Goal: Transaction & Acquisition: Purchase product/service

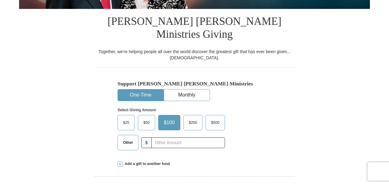
scroll to position [154, 0]
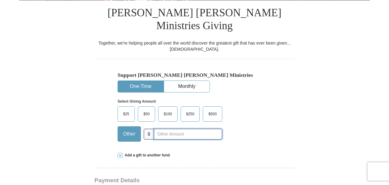
click at [157, 129] on input "text" at bounding box center [188, 134] width 68 height 11
type input "600."
click at [144, 153] on span "Add a gift to another fund" at bounding box center [146, 155] width 47 height 5
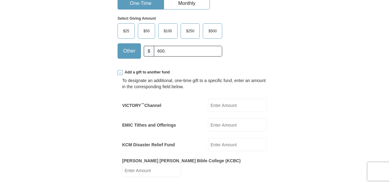
scroll to position [246, 0]
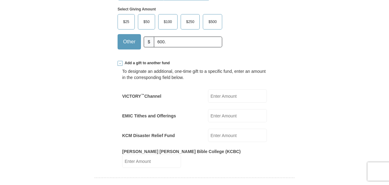
click at [211, 90] on input "VICTORY ™ Channel" at bounding box center [237, 96] width 59 height 13
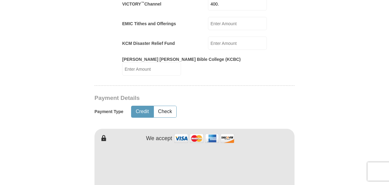
scroll to position [369, 0]
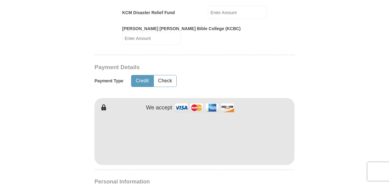
type input "400."
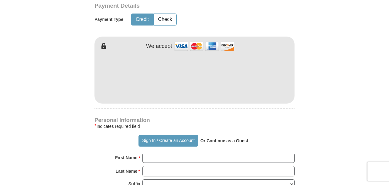
scroll to position [462, 0]
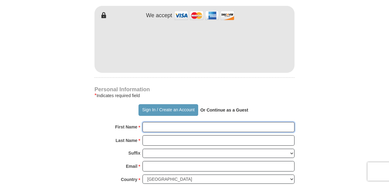
click at [149, 122] on input "First Name *" at bounding box center [219, 127] width 152 height 10
type input "E"
type input "[PERSON_NAME] and [PERSON_NAME]"
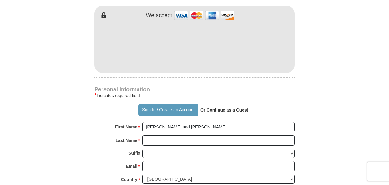
click at [111, 149] on div "Suffix [PERSON_NAME] I II III IV V VI" at bounding box center [195, 155] width 200 height 13
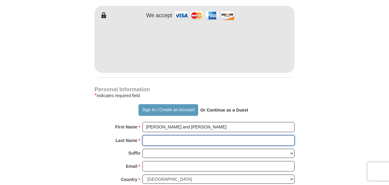
click at [145, 135] on input "Last Name *" at bounding box center [219, 140] width 152 height 10
type input "[PERSON_NAME]"
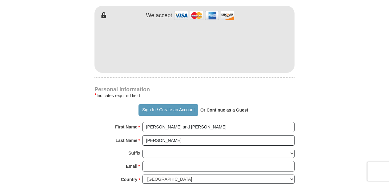
click at [58, 141] on form "Already have an account? Sign in for faster giving. Don't have an account? Crea…" at bounding box center [194, 5] width 351 height 884
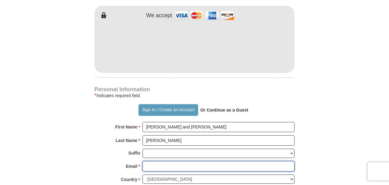
click at [147, 161] on input "Email *" at bounding box center [219, 166] width 152 height 10
type input "[EMAIL_ADDRESS][DOMAIN_NAME]"
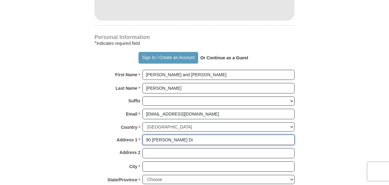
scroll to position [523, 0]
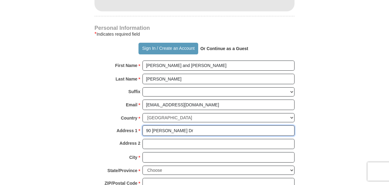
type input "90 [PERSON_NAME] Dr"
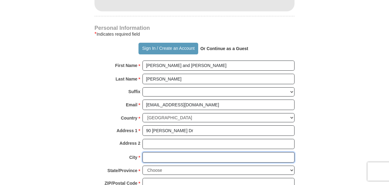
click at [149, 152] on input "City *" at bounding box center [219, 157] width 152 height 10
type input "[GEOGRAPHIC_DATA]"
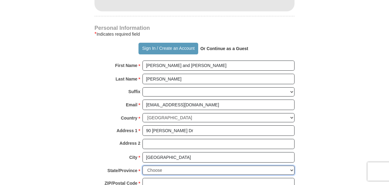
click at [292, 166] on select "Choose [US_STATE] [US_STATE] [US_STATE] [US_STATE] [US_STATE] Armed Forces Amer…" at bounding box center [219, 171] width 152 height 10
select select "OH"
click at [143, 166] on select "Choose [US_STATE] [US_STATE] [US_STATE] [US_STATE] [US_STATE] Armed Forces Amer…" at bounding box center [219, 171] width 152 height 10
click at [150, 178] on input "ZIP/Postal Code *" at bounding box center [219, 183] width 152 height 10
type input "44813"
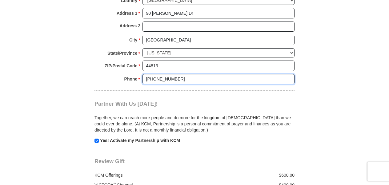
scroll to position [647, 0]
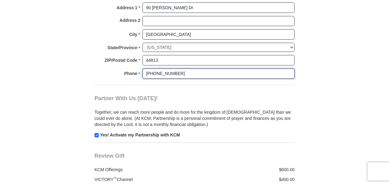
type input "[PHONE_NUMBER]"
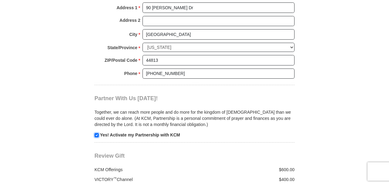
click at [97, 133] on input "checkbox" at bounding box center [97, 135] width 4 height 4
checkbox input "false"
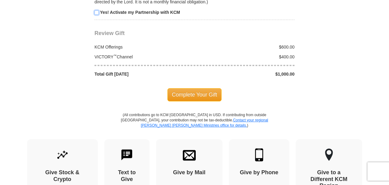
scroll to position [770, 0]
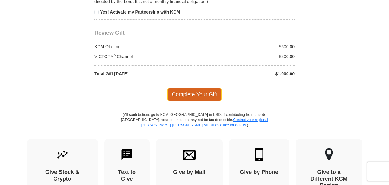
click at [197, 88] on span "Complete Your Gift" at bounding box center [194, 94] width 54 height 13
